Goal: Information Seeking & Learning: Find specific page/section

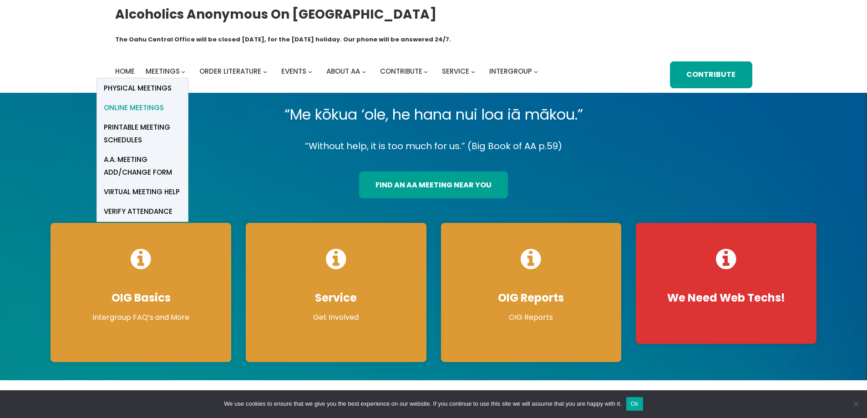
click at [149, 101] on span "Online Meetings" at bounding box center [134, 107] width 60 height 13
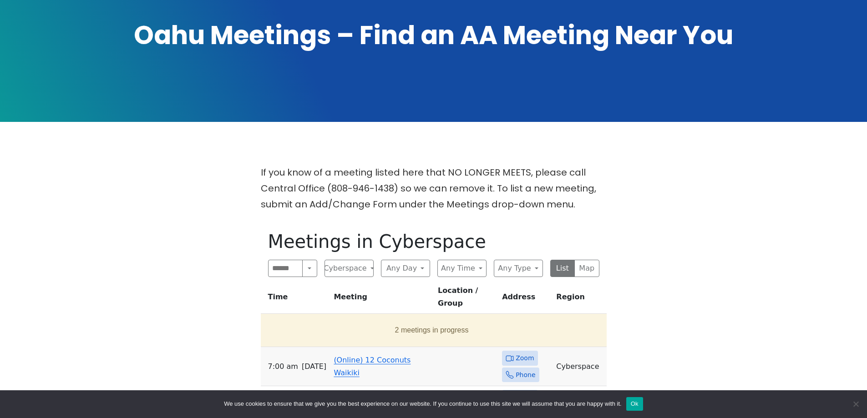
scroll to position [228, 0]
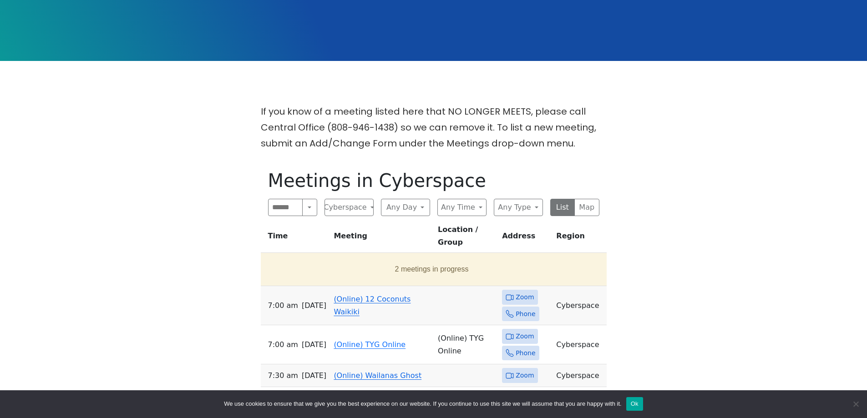
click at [511, 290] on span "Zoom" at bounding box center [519, 297] width 35 height 15
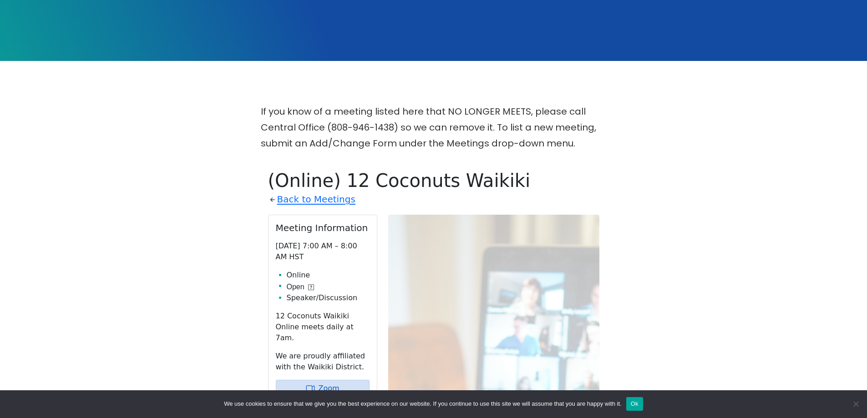
scroll to position [370, 0]
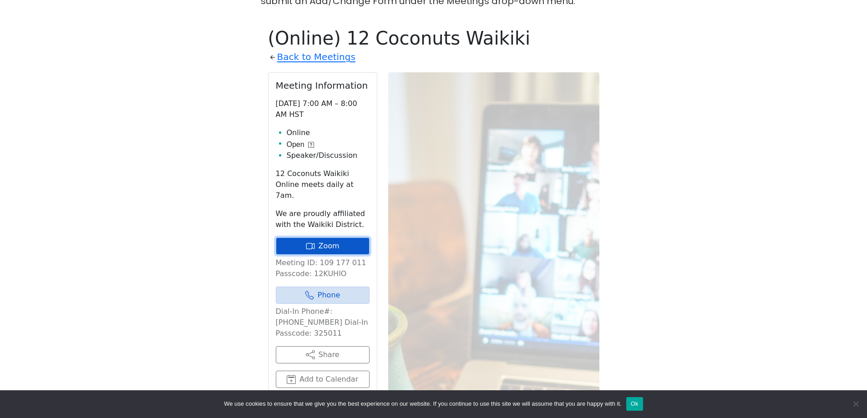
click at [337, 238] on link "Zoom" at bounding box center [323, 246] width 94 height 17
